Goal: Information Seeking & Learning: Learn about a topic

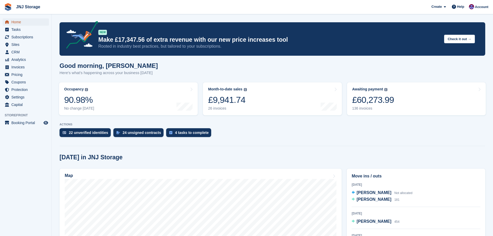
click at [15, 22] on span "Home" at bounding box center [26, 21] width 31 height 7
click at [21, 36] on span "Subscriptions" at bounding box center [26, 36] width 31 height 7
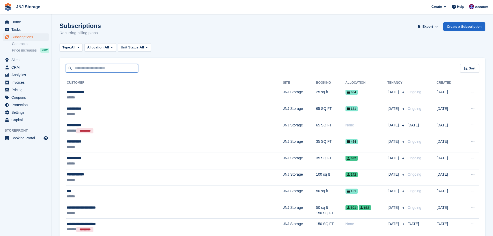
click at [80, 69] on input "text" at bounding box center [102, 68] width 73 height 9
type input "****"
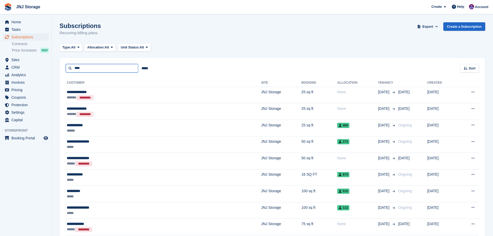
click at [85, 70] on input "****" at bounding box center [102, 68] width 73 height 9
type input "**********"
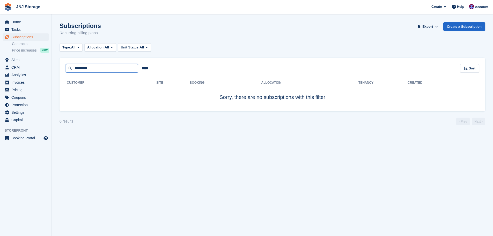
drag, startPoint x: 81, startPoint y: 68, endPoint x: 74, endPoint y: 69, distance: 6.6
click at [74, 69] on input "**********" at bounding box center [102, 68] width 73 height 9
click at [69, 69] on input "*****" at bounding box center [102, 68] width 73 height 9
type input "*****"
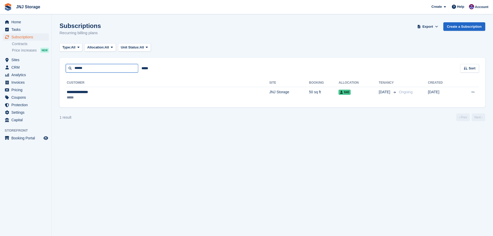
drag, startPoint x: 86, startPoint y: 67, endPoint x: 75, endPoint y: 68, distance: 11.1
click at [75, 68] on input "*****" at bounding box center [102, 68] width 73 height 9
type input "*********"
click at [16, 59] on span "Sites" at bounding box center [26, 59] width 31 height 7
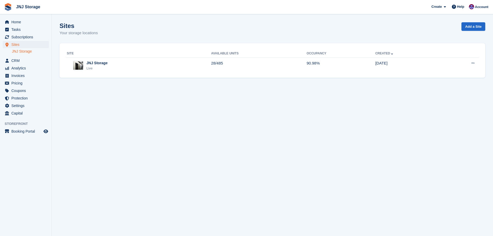
click at [21, 51] on link "JNJ Storage" at bounding box center [30, 51] width 37 height 5
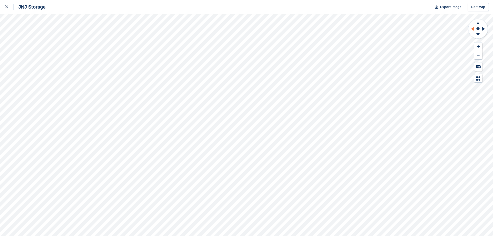
click at [473, 31] on icon at bounding box center [472, 28] width 6 height 13
click at [482, 29] on icon at bounding box center [485, 28] width 6 height 13
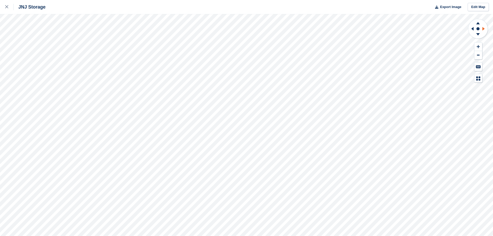
click at [482, 29] on icon at bounding box center [485, 28] width 6 height 13
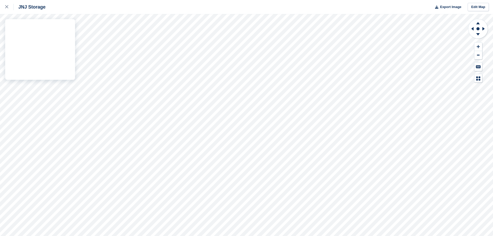
click at [25, 106] on div "JNJ Storage Export Image Edit Map" at bounding box center [246, 118] width 493 height 236
click at [21, 91] on div "JNJ Storage Export Image Edit Map" at bounding box center [246, 118] width 493 height 236
click at [73, 57] on div "JNJ Storage Export Image Edit Map" at bounding box center [246, 118] width 493 height 236
click at [477, 47] on icon at bounding box center [478, 46] width 3 height 3
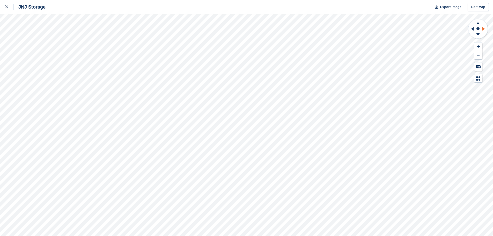
click at [483, 29] on icon at bounding box center [485, 28] width 6 height 13
click at [483, 28] on icon at bounding box center [484, 29] width 2 height 4
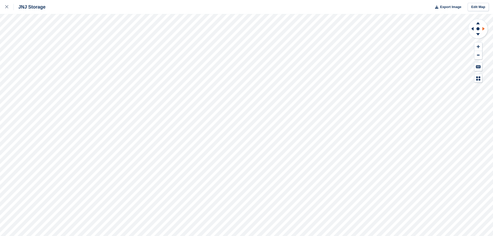
click at [483, 28] on icon at bounding box center [484, 29] width 2 height 4
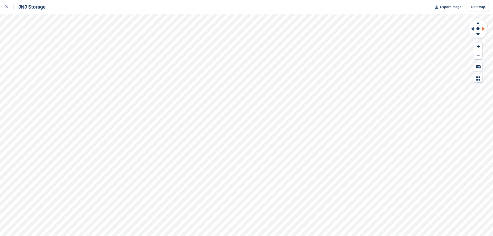
click at [483, 28] on icon at bounding box center [484, 29] width 2 height 4
click at [477, 24] on icon at bounding box center [479, 23] width 4 height 2
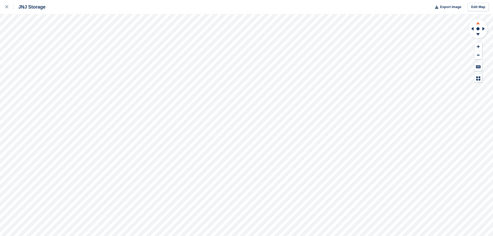
click at [477, 24] on icon at bounding box center [479, 23] width 4 height 2
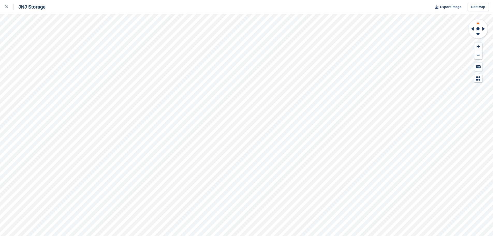
click at [477, 24] on icon at bounding box center [479, 23] width 4 height 2
click at [483, 29] on icon at bounding box center [484, 29] width 2 height 4
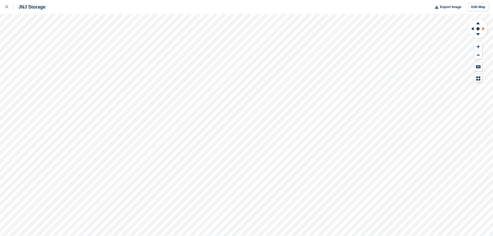
click at [483, 29] on icon at bounding box center [484, 29] width 2 height 4
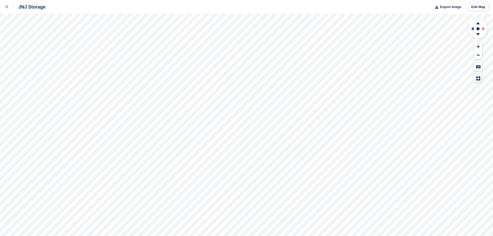
click at [483, 29] on icon at bounding box center [484, 29] width 2 height 4
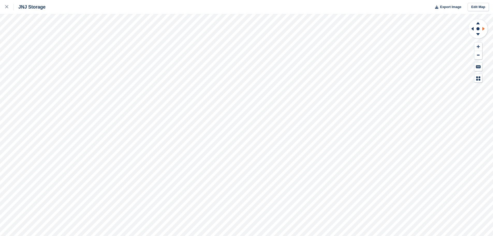
click at [483, 29] on icon at bounding box center [484, 29] width 2 height 4
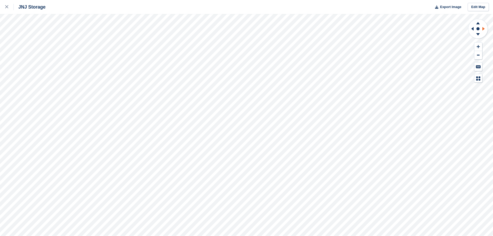
click at [483, 29] on icon at bounding box center [484, 29] width 2 height 4
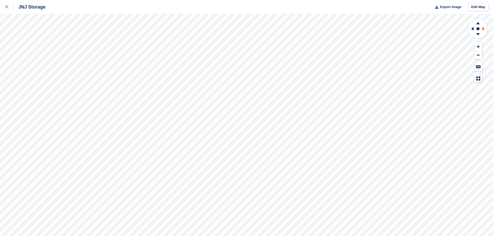
click at [483, 29] on icon at bounding box center [484, 29] width 2 height 4
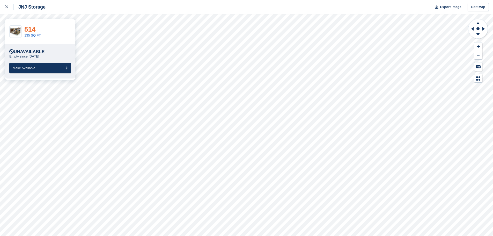
click at [32, 31] on link "514" at bounding box center [29, 29] width 11 height 8
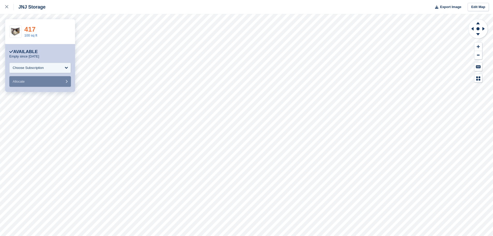
click at [26, 30] on link "417" at bounding box center [29, 29] width 11 height 8
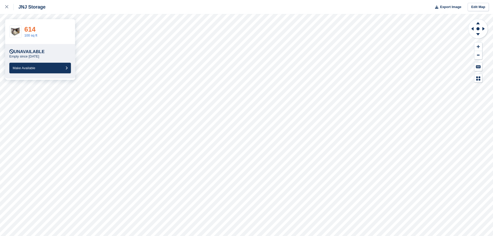
click at [31, 30] on link "614" at bounding box center [29, 29] width 11 height 8
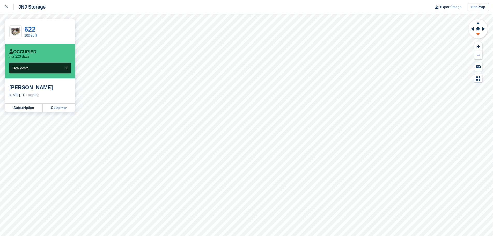
click at [479, 34] on icon at bounding box center [479, 34] width 4 height 2
click at [479, 35] on icon at bounding box center [479, 34] width 4 height 2
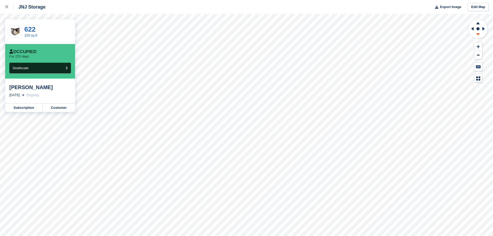
click at [479, 35] on icon at bounding box center [479, 34] width 4 height 2
click at [478, 35] on icon at bounding box center [479, 34] width 4 height 2
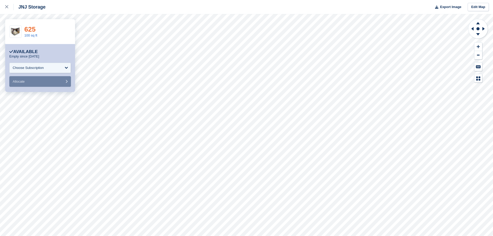
click at [31, 31] on link "625" at bounding box center [29, 29] width 11 height 8
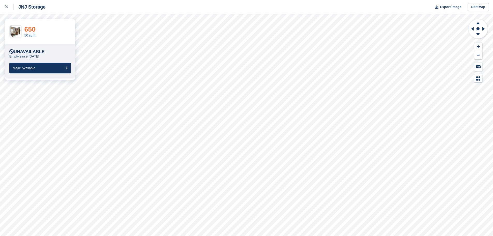
click at [32, 29] on link "650" at bounding box center [29, 29] width 11 height 8
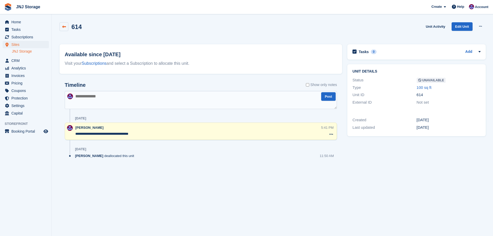
click at [61, 26] on link at bounding box center [64, 26] width 9 height 9
click at [64, 26] on icon at bounding box center [64, 27] width 4 height 4
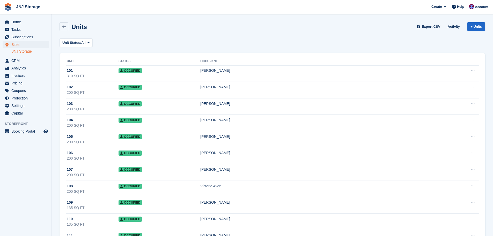
click at [19, 51] on link "JNJ Storage" at bounding box center [30, 51] width 37 height 5
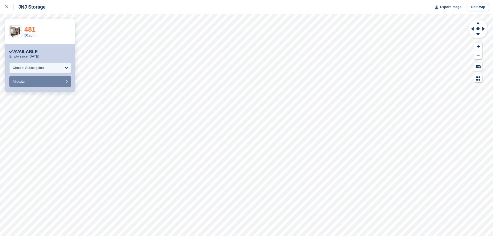
click at [28, 29] on link "481" at bounding box center [29, 29] width 11 height 8
click at [28, 30] on link "651" at bounding box center [29, 29] width 11 height 8
click at [29, 30] on link "649" at bounding box center [29, 29] width 11 height 8
click at [34, 30] on link "620" at bounding box center [29, 29] width 11 height 8
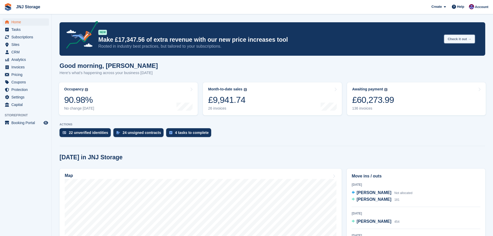
click at [455, 39] on button "Check it out →" at bounding box center [459, 39] width 31 height 9
